Goal: Check status: Check status

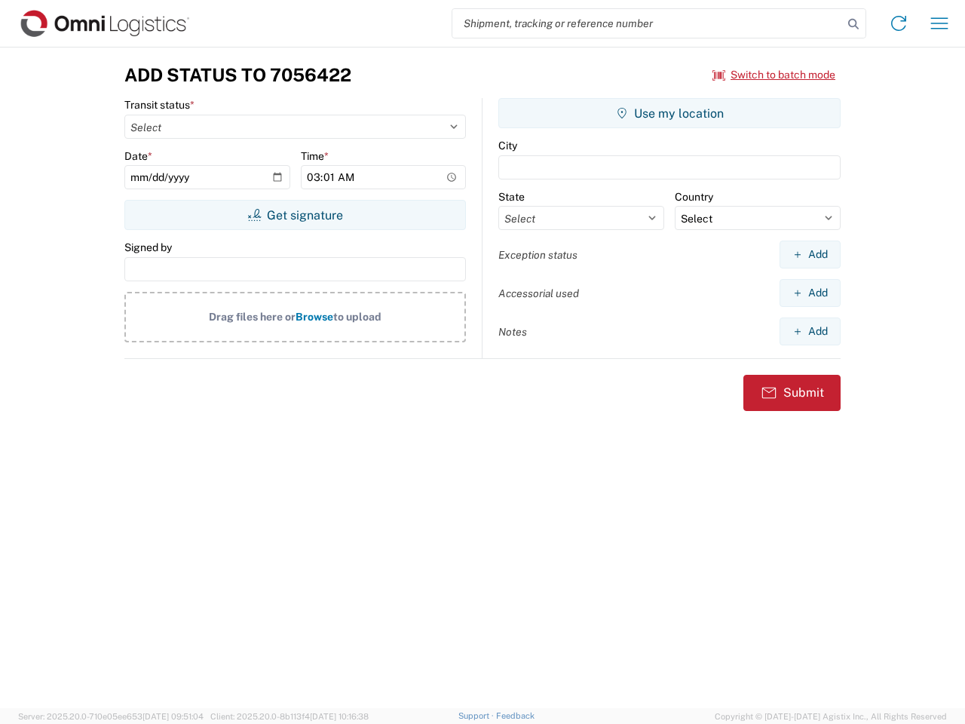
click at [647, 23] on input "search" at bounding box center [647, 23] width 390 height 29
click at [853, 24] on icon at bounding box center [853, 24] width 21 height 21
click at [898, 23] on icon at bounding box center [898, 23] width 24 height 24
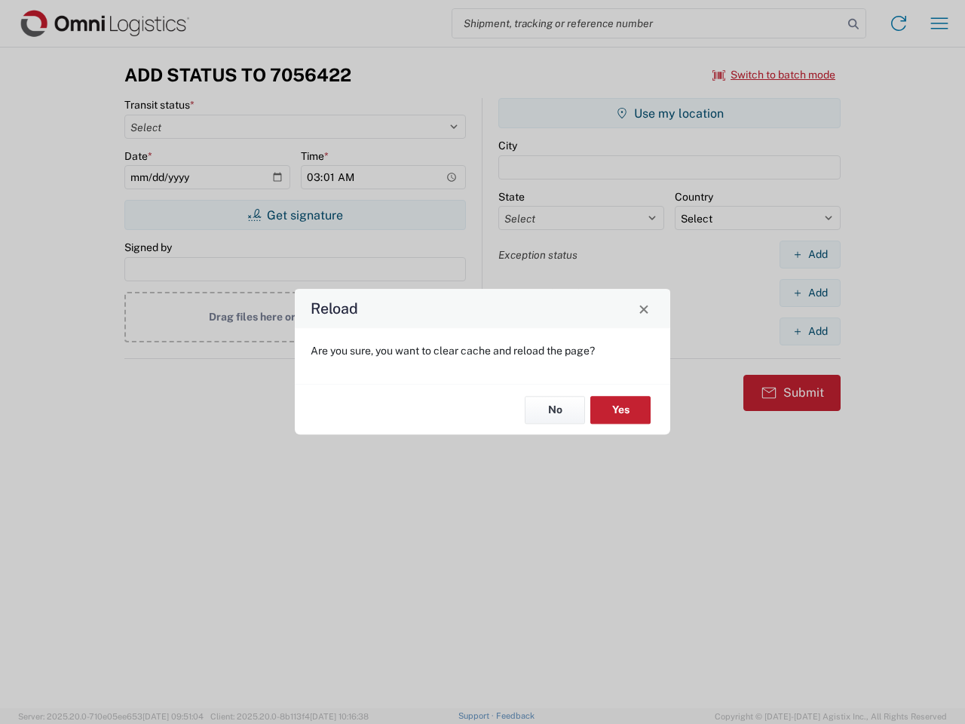
click at [939, 23] on div "Reload Are you sure, you want to clear cache and reload the page? No Yes" at bounding box center [482, 362] width 965 height 724
click at [774, 75] on div "Reload Are you sure, you want to clear cache and reload the page? No Yes" at bounding box center [482, 362] width 965 height 724
click at [295, 215] on div "Reload Are you sure, you want to clear cache and reload the page? No Yes" at bounding box center [482, 362] width 965 height 724
click at [669, 113] on div "Reload Are you sure, you want to clear cache and reload the page? No Yes" at bounding box center [482, 362] width 965 height 724
click at [809, 254] on div "Reload Are you sure, you want to clear cache and reload the page? No Yes" at bounding box center [482, 362] width 965 height 724
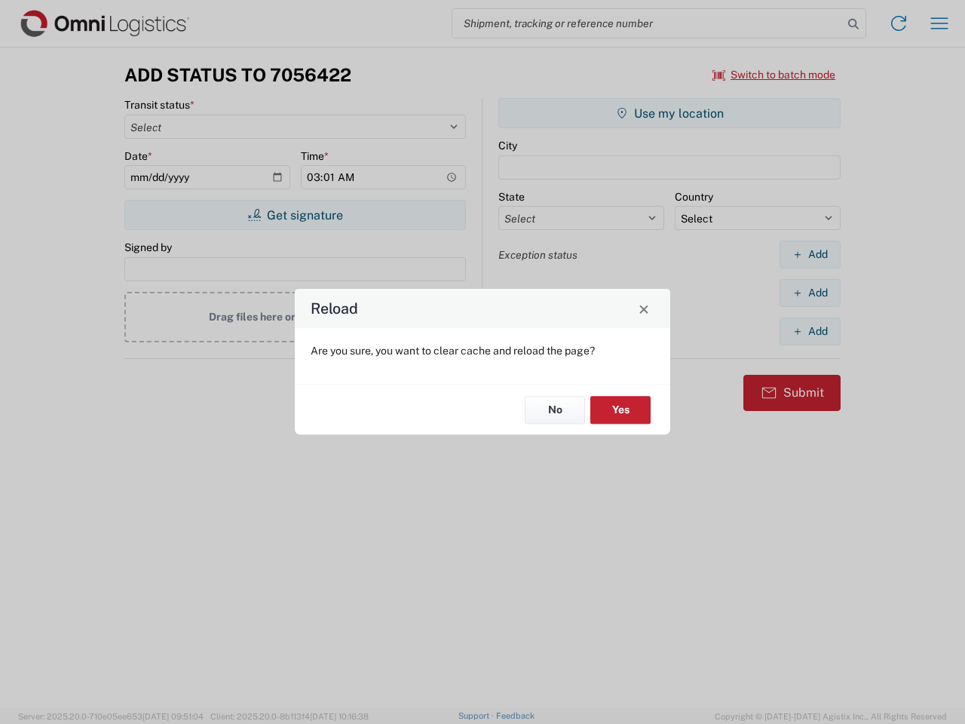
click at [809, 292] on div "Reload Are you sure, you want to clear cache and reload the page? No Yes" at bounding box center [482, 362] width 965 height 724
click at [809, 331] on div "Reload Are you sure, you want to clear cache and reload the page? No Yes" at bounding box center [482, 362] width 965 height 724
